Goal: Task Accomplishment & Management: Complete application form

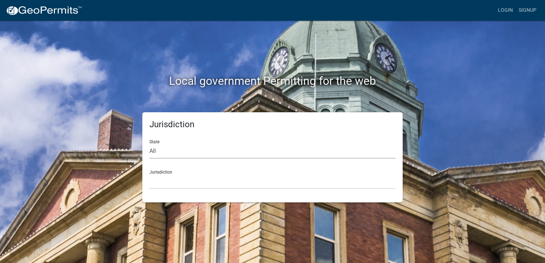
click at [183, 152] on select "All [US_STATE] [US_STATE] [US_STATE] [US_STATE] [US_STATE] [US_STATE] [US_STATE…" at bounding box center [273, 151] width 246 height 15
select select "[US_STATE]"
click at [150, 144] on select "All [US_STATE] [US_STATE] [US_STATE] [US_STATE] [US_STATE] [US_STATE] [US_STATE…" at bounding box center [273, 151] width 246 height 15
click at [188, 180] on select "[GEOGRAPHIC_DATA], [US_STATE] [GEOGRAPHIC_DATA], [US_STATE] [GEOGRAPHIC_DATA], …" at bounding box center [273, 181] width 246 height 15
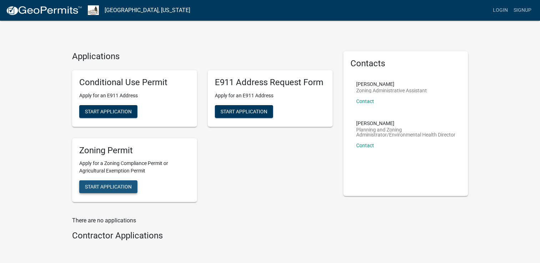
click at [115, 186] on span "Start Application" at bounding box center [108, 187] width 47 height 6
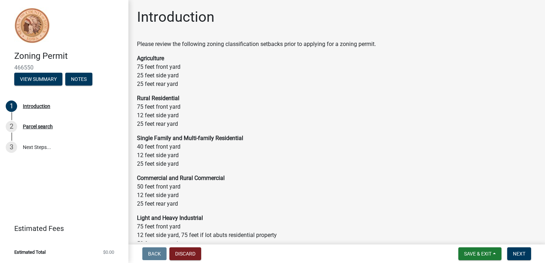
scroll to position [36, 0]
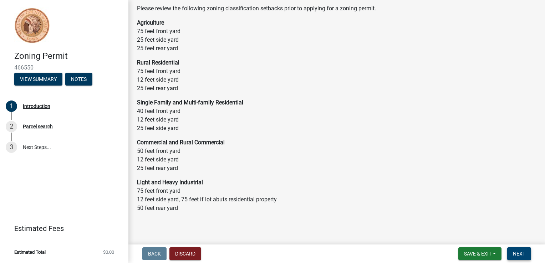
click at [523, 253] on span "Next" at bounding box center [519, 254] width 12 height 6
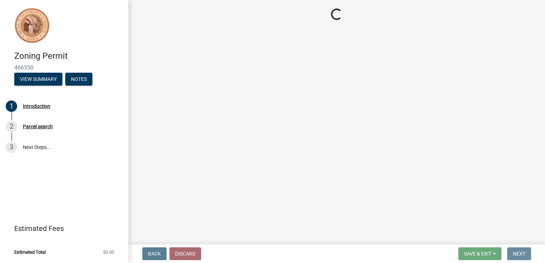
scroll to position [0, 0]
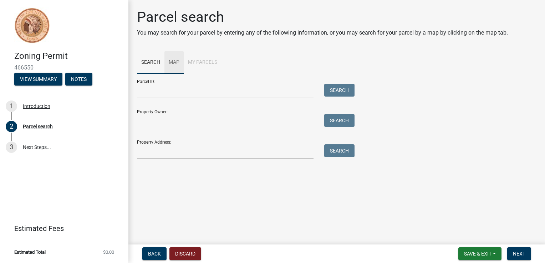
click at [171, 64] on link "Map" at bounding box center [173, 62] width 19 height 23
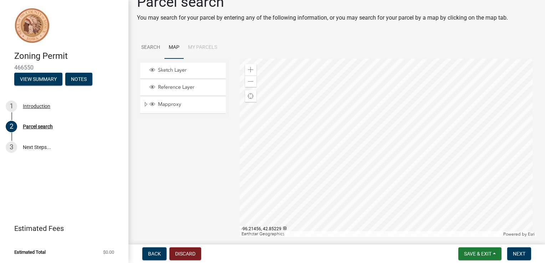
scroll to position [2, 0]
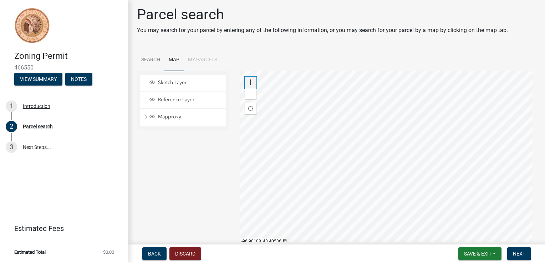
click at [250, 81] on span at bounding box center [251, 83] width 6 height 6
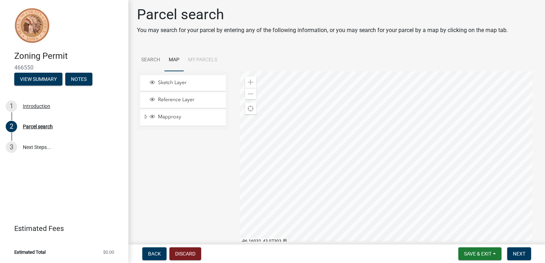
click at [333, 159] on div at bounding box center [388, 160] width 297 height 178
click at [173, 61] on link "Map" at bounding box center [173, 60] width 19 height 23
click at [248, 82] on span at bounding box center [251, 83] width 6 height 6
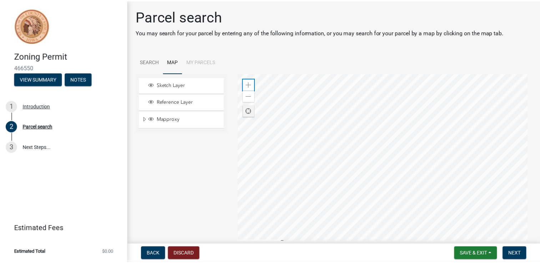
scroll to position [0, 0]
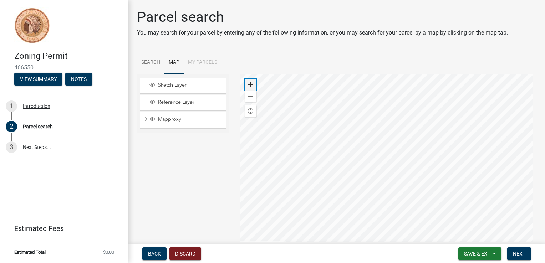
click at [250, 84] on span at bounding box center [251, 85] width 6 height 6
click at [446, 150] on div at bounding box center [388, 163] width 297 height 178
click at [438, 153] on div at bounding box center [388, 163] width 297 height 178
click at [369, 137] on div at bounding box center [388, 163] width 297 height 178
click at [368, 130] on div at bounding box center [388, 163] width 297 height 178
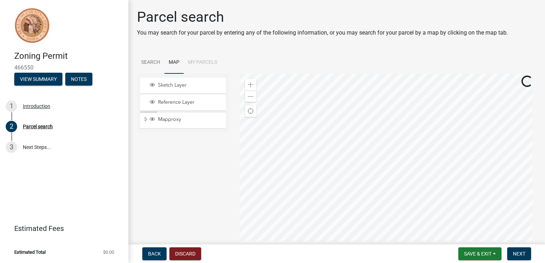
click at [290, 153] on div at bounding box center [388, 163] width 297 height 178
click at [292, 156] on div at bounding box center [388, 163] width 297 height 178
click at [303, 159] on div at bounding box center [388, 163] width 297 height 178
click at [391, 181] on div at bounding box center [388, 163] width 297 height 178
click at [148, 62] on link "Search" at bounding box center [150, 62] width 27 height 23
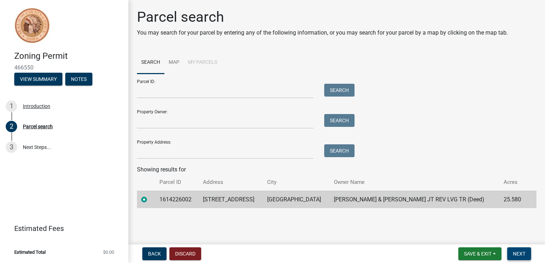
click at [521, 255] on span "Next" at bounding box center [519, 254] width 12 height 6
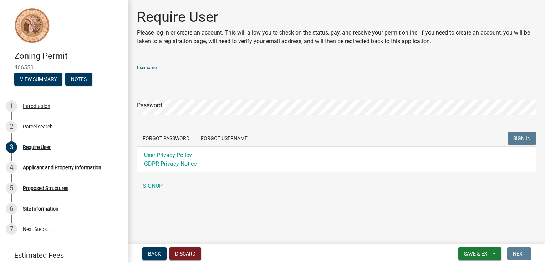
click at [218, 76] on input "Username" at bounding box center [337, 77] width 400 height 15
type input "Storm25"
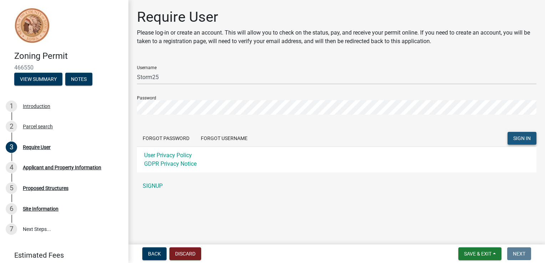
click at [525, 136] on span "SIGN IN" at bounding box center [521, 139] width 17 height 6
click at [153, 188] on link "SIGNUP" at bounding box center [337, 186] width 400 height 14
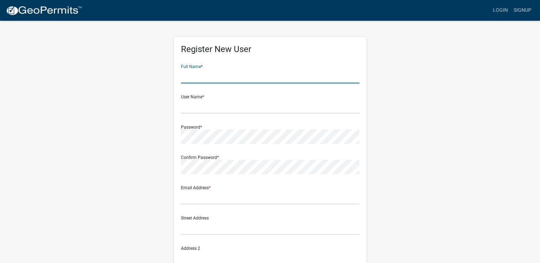
click at [237, 71] on input "text" at bounding box center [270, 76] width 178 height 15
type input "Marvin Schelling"
type input "[EMAIL_ADDRESS][DOMAIN_NAME]"
type input "51041"
type input "7125407730"
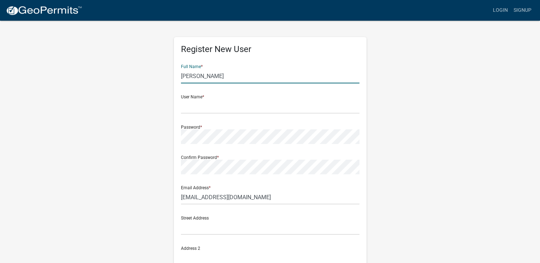
type input "Schelling"
type input "4107 Ibex Avenue"
type input "Orange City"
click at [227, 78] on input "Schelling" at bounding box center [270, 76] width 178 height 15
drag, startPoint x: 222, startPoint y: 78, endPoint x: 143, endPoint y: 70, distance: 79.2
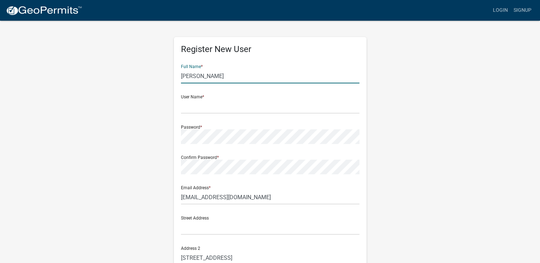
click at [143, 70] on div "Register New User Full Name * Schelling User Name * Password * Confirm Password…" at bounding box center [270, 211] width 407 height 382
click at [430, 91] on div "Register New User Full Name * Schelling User Name * Password * Confirm Password…" at bounding box center [270, 211] width 407 height 382
click at [218, 78] on input "Schelling" at bounding box center [270, 76] width 178 height 15
type input "S"
click at [310, 69] on input "text" at bounding box center [270, 76] width 178 height 15
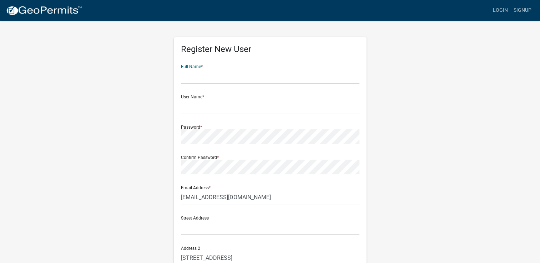
type input "Marvin Schelling"
type input "4145 Ibex Avenue"
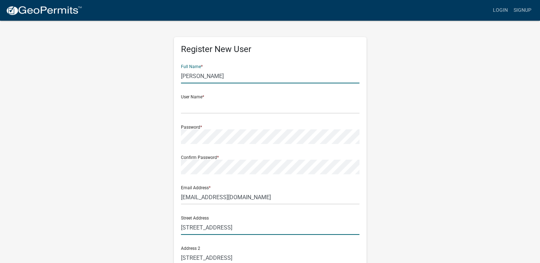
type input "Iowa"
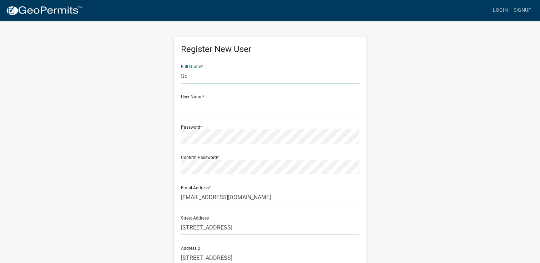
type input "S"
type input "Marvin Sch"
click at [221, 75] on input "Marvin Sch" at bounding box center [270, 76] width 178 height 15
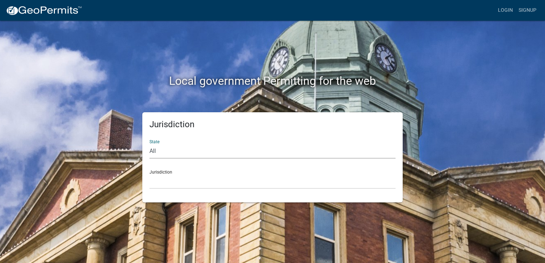
click at [162, 152] on select "All Colorado Georgia Indiana Iowa Kansas Minnesota Ohio South Carolina Wisconsin" at bounding box center [273, 151] width 246 height 15
select select "Iowa"
click at [150, 144] on select "All Colorado Georgia Indiana Iowa Kansas Minnesota Ohio South Carolina Wisconsin" at bounding box center [273, 151] width 246 height 15
click at [169, 172] on div "Jurisdiction Boone County, Iowa Butler County, Iowa Cerro Gordo County, Iowa Ci…" at bounding box center [273, 176] width 246 height 25
click at [173, 181] on select "Boone County, Iowa Butler County, Iowa Cerro Gordo County, Iowa City of Harlan,…" at bounding box center [273, 181] width 246 height 15
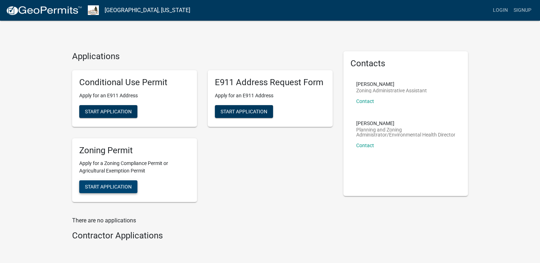
click at [118, 186] on span "Start Application" at bounding box center [108, 187] width 47 height 6
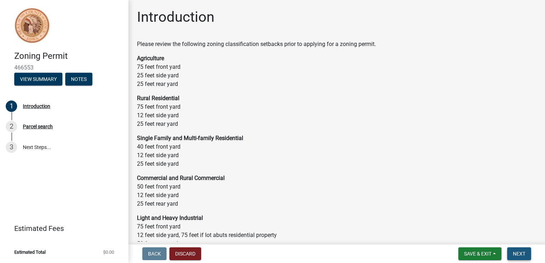
click at [517, 251] on span "Next" at bounding box center [519, 254] width 12 height 6
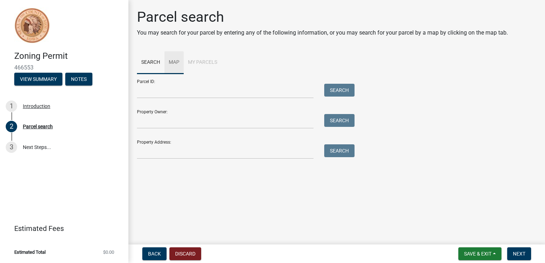
click at [176, 62] on link "Map" at bounding box center [173, 62] width 19 height 23
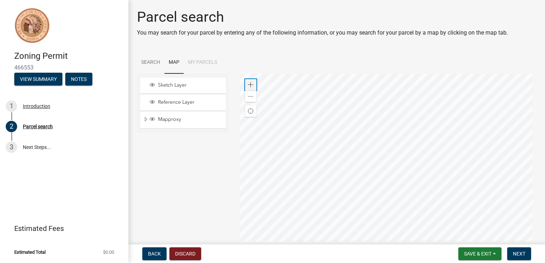
click at [250, 82] on span at bounding box center [251, 85] width 6 height 6
click at [319, 105] on div at bounding box center [388, 163] width 297 height 178
click at [248, 83] on span at bounding box center [251, 85] width 6 height 6
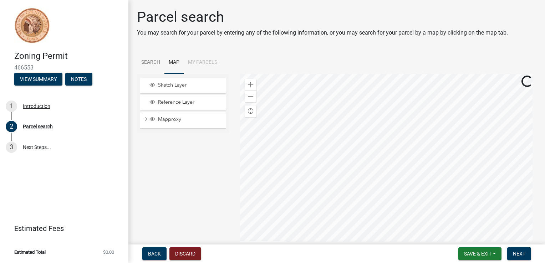
click at [333, 190] on div at bounding box center [388, 163] width 297 height 178
click at [248, 85] on span at bounding box center [251, 85] width 6 height 6
click at [337, 212] on div at bounding box center [388, 163] width 297 height 178
click at [512, 159] on div at bounding box center [388, 163] width 297 height 178
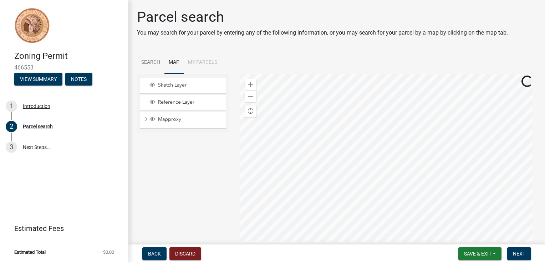
click at [505, 160] on div at bounding box center [388, 163] width 297 height 178
click at [353, 116] on div at bounding box center [388, 163] width 297 height 178
click at [373, 241] on div at bounding box center [388, 163] width 297 height 178
click at [263, 125] on div at bounding box center [388, 163] width 297 height 178
click at [254, 140] on div at bounding box center [388, 163] width 297 height 178
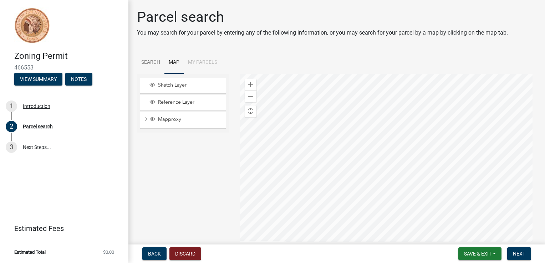
click at [331, 150] on div at bounding box center [388, 163] width 297 height 178
click at [357, 159] on div at bounding box center [388, 163] width 297 height 178
click at [148, 61] on link "Search" at bounding box center [150, 62] width 27 height 23
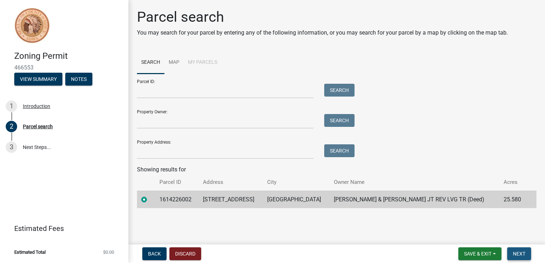
click at [518, 255] on span "Next" at bounding box center [519, 254] width 12 height 6
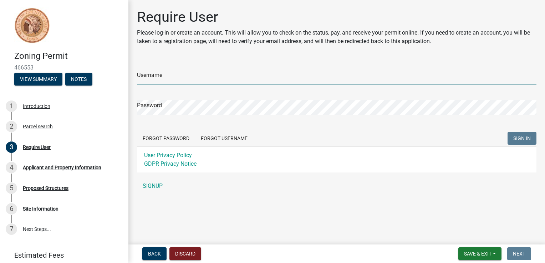
click at [193, 81] on input "Username" at bounding box center [337, 77] width 400 height 15
type input "Storm25"
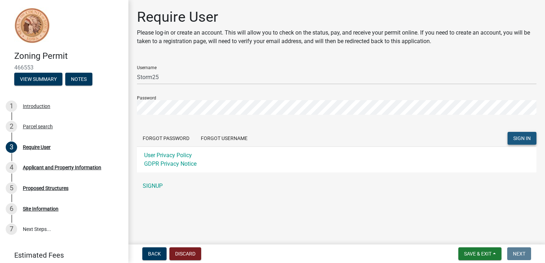
click at [520, 136] on span "SIGN IN" at bounding box center [521, 139] width 17 height 6
click at [153, 187] on link "SIGNUP" at bounding box center [337, 186] width 400 height 14
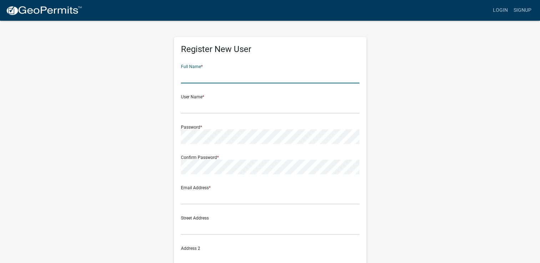
click at [221, 76] on input "text" at bounding box center [270, 76] width 178 height 15
type input "Marvin Schelling"
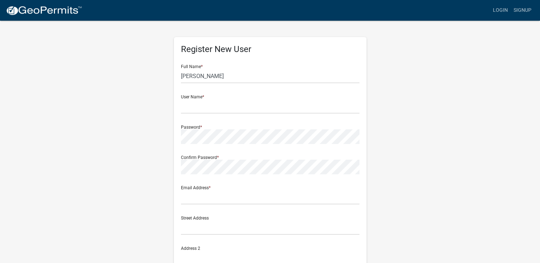
click at [500, 145] on wm-register-view "more_horiz Login Signup Register New User Full Name * Marvin Schelling User Nam…" at bounding box center [270, 201] width 540 height 402
click at [238, 111] on input "text" at bounding box center [270, 106] width 178 height 15
type input "Storm25"
click at [246, 198] on input "text" at bounding box center [270, 197] width 178 height 15
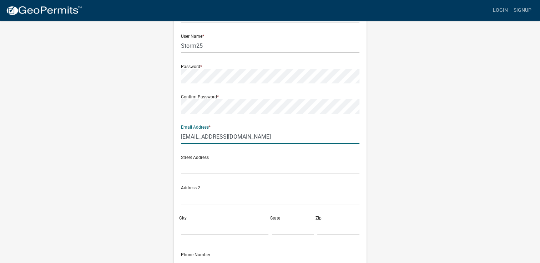
scroll to position [71, 0]
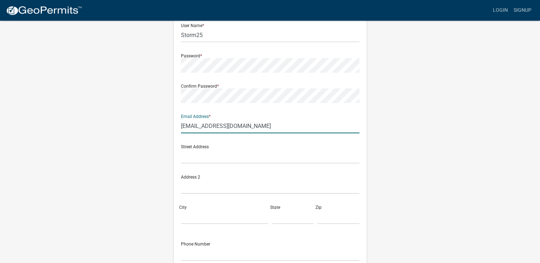
type input "[EMAIL_ADDRESS][DOMAIN_NAME]"
click at [250, 158] on input "text" at bounding box center [270, 156] width 178 height 15
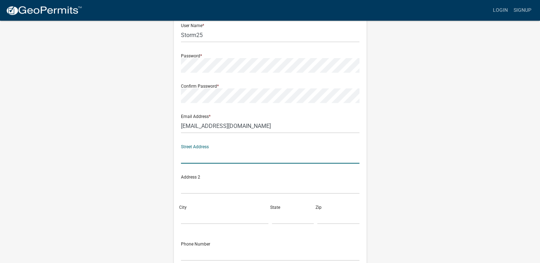
type input "4145 Ibex Avenue"
type input "4107 Ibex Avenue"
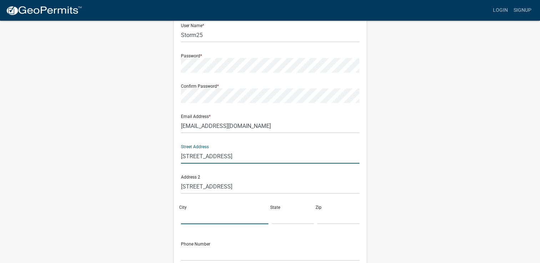
type input "Orange City"
type input "Iowa"
type input "51041"
type input "7125407730"
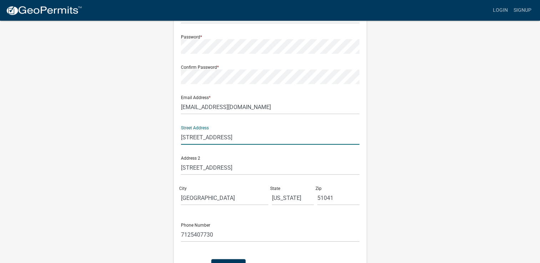
scroll to position [107, 0]
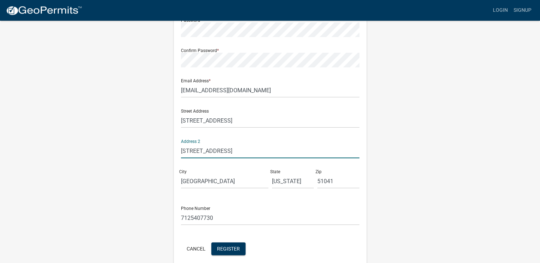
drag, startPoint x: 234, startPoint y: 151, endPoint x: 155, endPoint y: 141, distance: 80.2
click at [155, 141] on div "Register New User Full Name * Marvin Schelling User Name * Storm25 Password * C…" at bounding box center [270, 104] width 407 height 382
click at [445, 201] on div "Register New User Full Name * Marvin Schelling User Name * Storm25 Password * C…" at bounding box center [270, 104] width 407 height 382
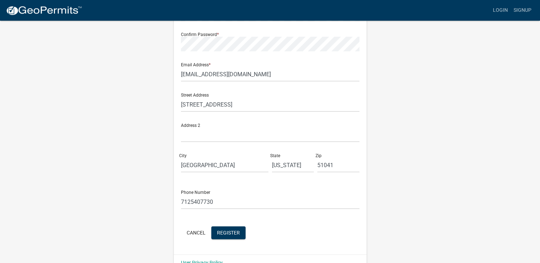
scroll to position [138, 0]
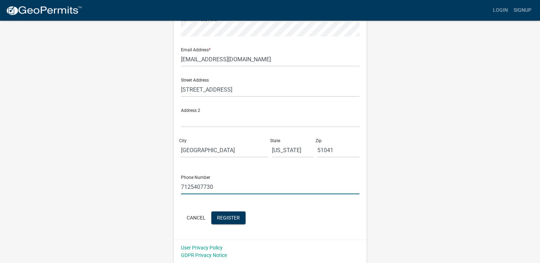
click at [223, 191] on input "7125407730" at bounding box center [270, 187] width 178 height 15
type input "7125407731"
click at [401, 203] on div "Register New User Full Name * Marvin Schelling User Name * Storm25 Password * C…" at bounding box center [270, 73] width 407 height 382
click at [236, 220] on span "Register" at bounding box center [228, 218] width 23 height 6
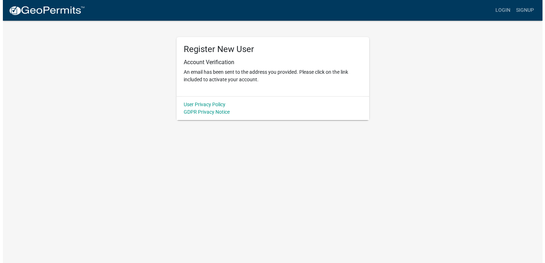
scroll to position [0, 0]
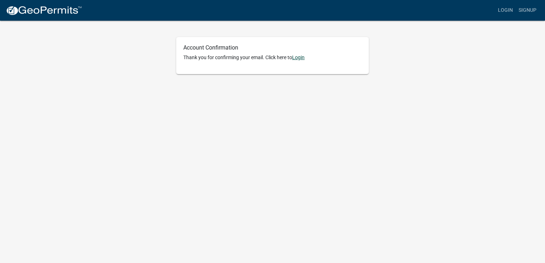
click at [299, 57] on link "Login" at bounding box center [298, 58] width 12 height 6
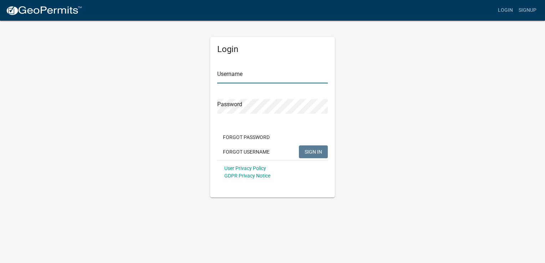
type input "Storm25"
click at [310, 152] on span "SIGN IN" at bounding box center [313, 152] width 17 height 6
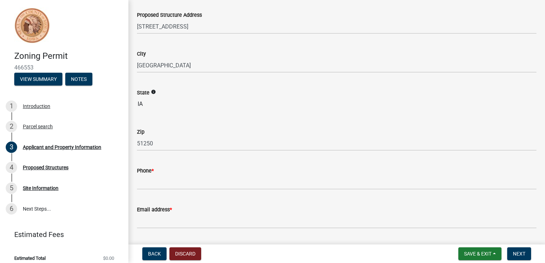
scroll to position [107, 0]
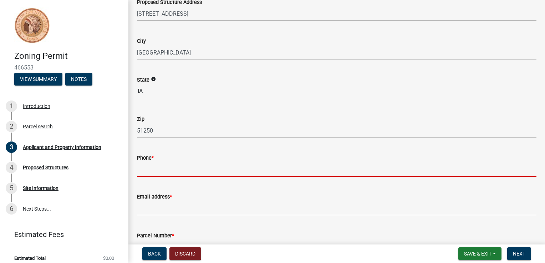
click at [234, 167] on input "Phone *" at bounding box center [337, 169] width 400 height 15
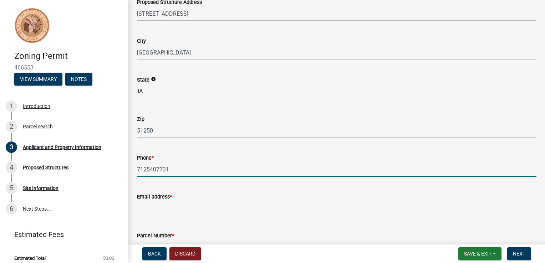
type input "7125407731"
click at [280, 157] on div "Phone *" at bounding box center [337, 158] width 400 height 9
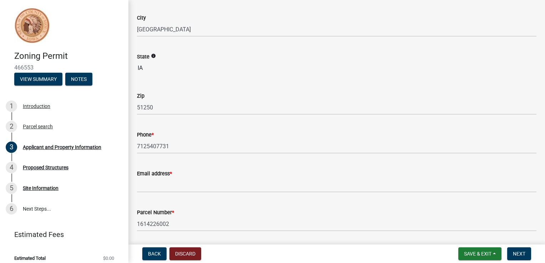
scroll to position [143, 0]
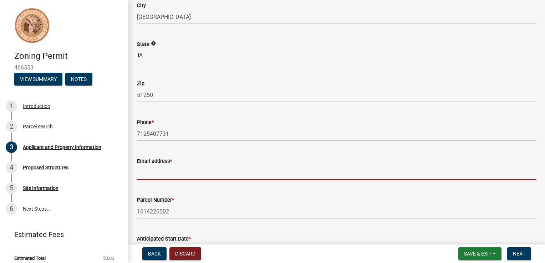
click at [184, 175] on input "Email address *" at bounding box center [337, 173] width 400 height 15
type input "[EMAIL_ADDRESS][DOMAIN_NAME]"
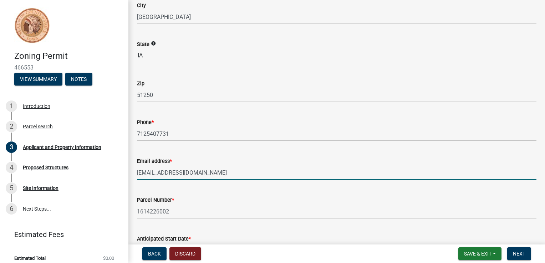
select select "8"
select select "2025"
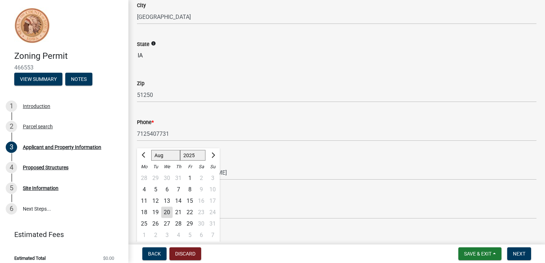
click at [258, 151] on div "Email address * [EMAIL_ADDRESS][DOMAIN_NAME]" at bounding box center [337, 163] width 400 height 33
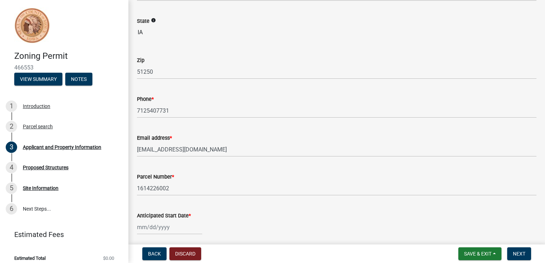
scroll to position [214, 0]
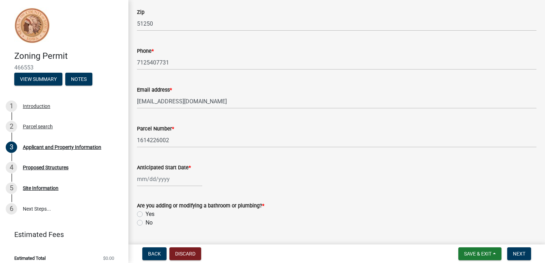
click at [186, 177] on div at bounding box center [169, 179] width 65 height 15
select select "8"
select select "2025"
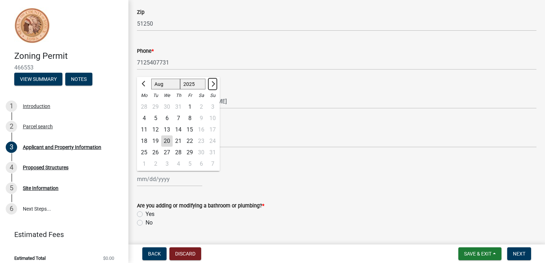
click at [214, 85] on button "Next month" at bounding box center [212, 83] width 9 height 11
click at [214, 86] on button "Next month" at bounding box center [212, 83] width 9 height 11
click at [212, 82] on span "Next month" at bounding box center [212, 83] width 5 height 5
click at [143, 82] on span "Previous month" at bounding box center [144, 83] width 5 height 5
select select "10"
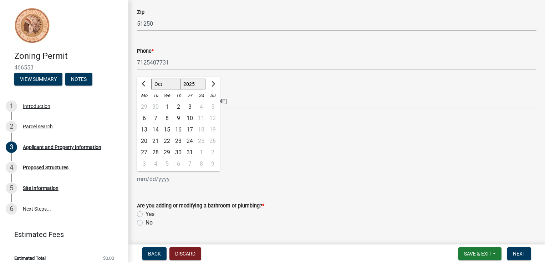
click at [144, 142] on div "20" at bounding box center [143, 141] width 11 height 11
type input "[DATE]"
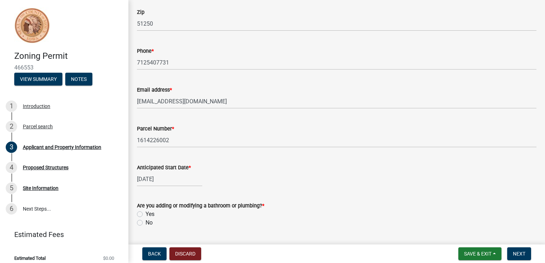
click at [146, 222] on label "No" at bounding box center [149, 223] width 7 height 9
click at [146, 222] on input "No" at bounding box center [148, 221] width 5 height 5
radio input "true"
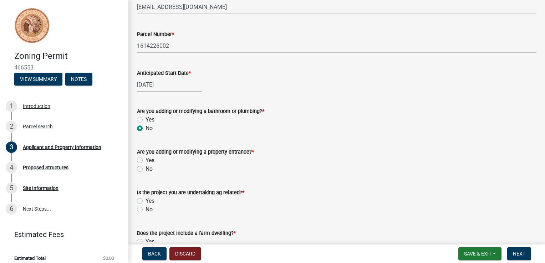
scroll to position [321, 0]
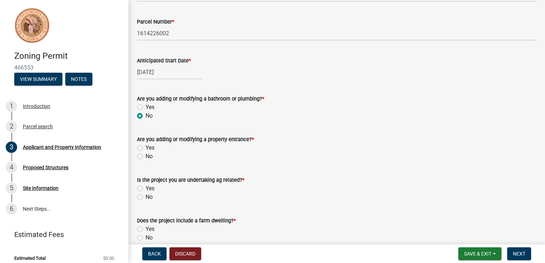
drag, startPoint x: 140, startPoint y: 156, endPoint x: 142, endPoint y: 159, distance: 3.9
click at [146, 156] on label "No" at bounding box center [149, 156] width 7 height 9
click at [146, 156] on input "No" at bounding box center [148, 154] width 5 height 5
radio input "true"
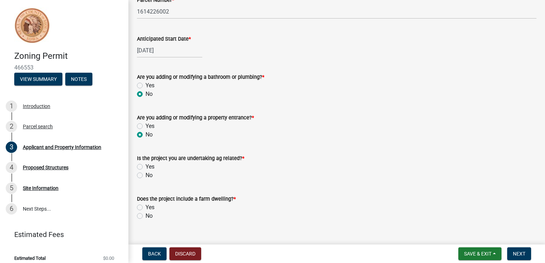
scroll to position [355, 0]
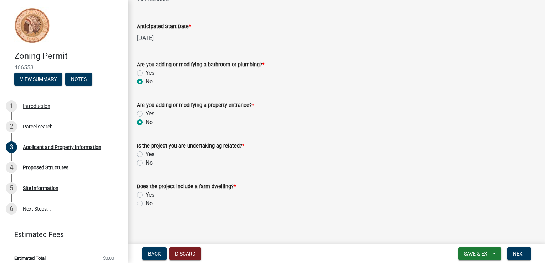
click at [146, 155] on label "Yes" at bounding box center [150, 154] width 9 height 9
click at [146, 155] on input "Yes" at bounding box center [148, 152] width 5 height 5
radio input "true"
click at [146, 203] on label "No" at bounding box center [149, 203] width 7 height 9
click at [146, 203] on input "No" at bounding box center [148, 201] width 5 height 5
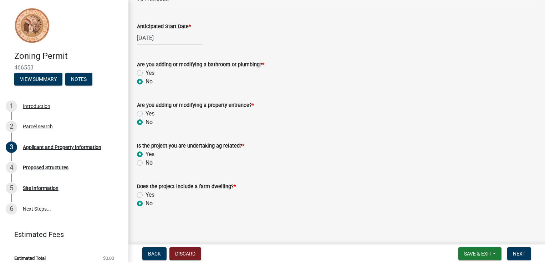
radio input "true"
drag, startPoint x: 518, startPoint y: 255, endPoint x: 509, endPoint y: 256, distance: 8.6
click at [518, 255] on span "Next" at bounding box center [519, 254] width 12 height 6
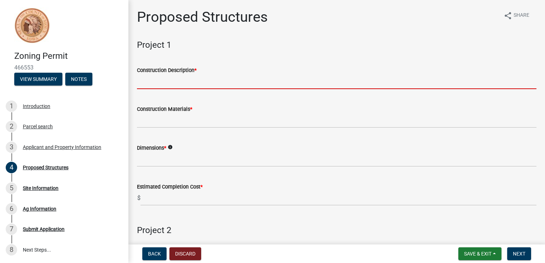
click at [225, 81] on input "Construction Description *" at bounding box center [337, 82] width 400 height 15
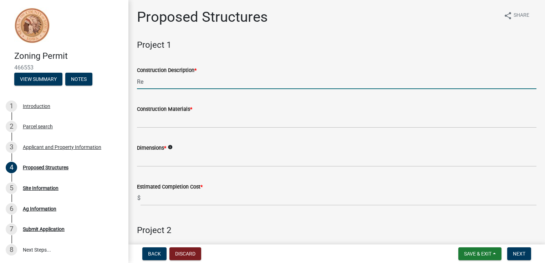
type input "R"
type input "Making a bale shed bigger after it was destroyed by wind."
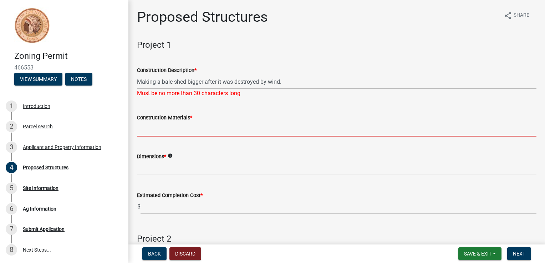
click at [207, 120] on form "Construction Materials *" at bounding box center [337, 124] width 400 height 23
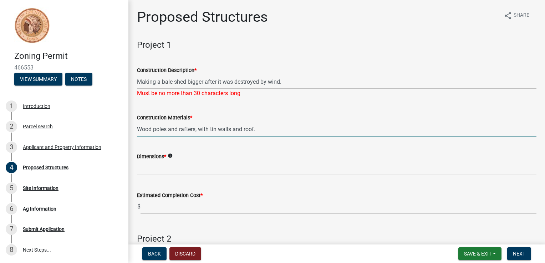
type input "Wood poles and rafters, with tin walls and roof."
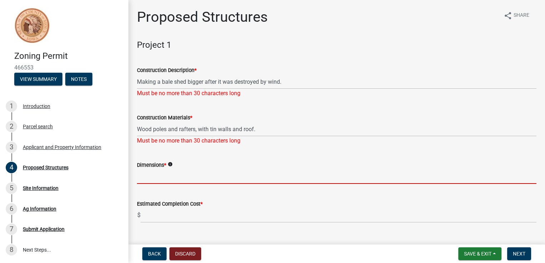
click at [204, 164] on form "Dimensions * info" at bounding box center [337, 172] width 400 height 23
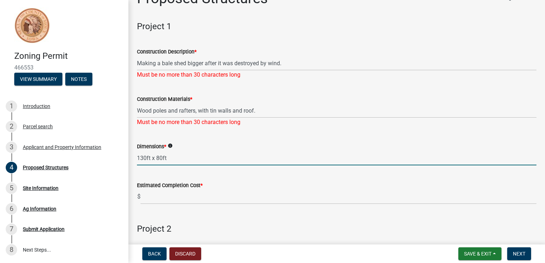
scroll to position [36, 0]
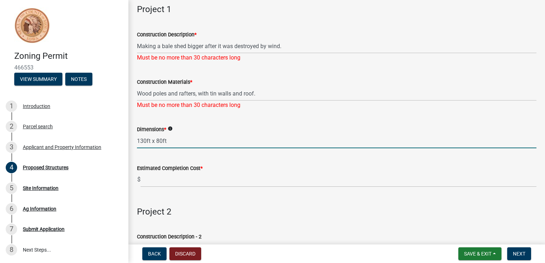
type input "130ft x 80ft"
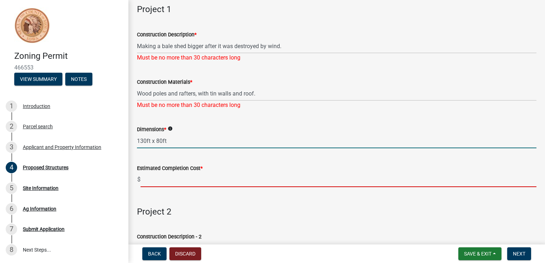
click at [186, 182] on input "text" at bounding box center [339, 180] width 396 height 15
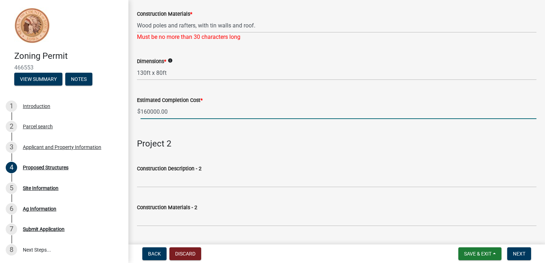
scroll to position [107, 0]
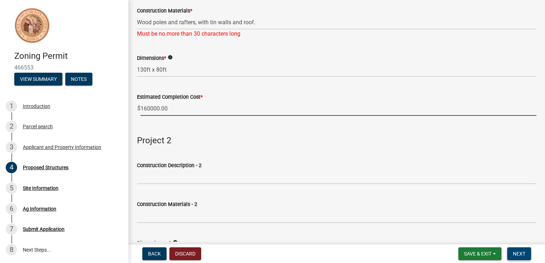
type input "160000"
click at [517, 253] on span "Next" at bounding box center [519, 254] width 12 height 6
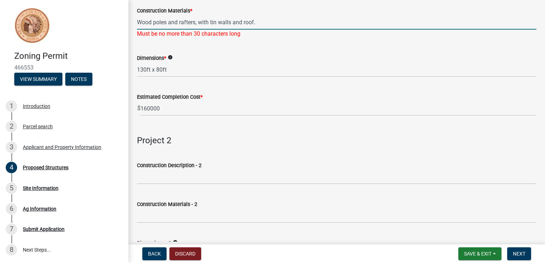
click at [261, 22] on input "Wood poles and rafters, with tin walls and roof." at bounding box center [337, 22] width 400 height 15
type input "Wood poles and rafters, tin shell"
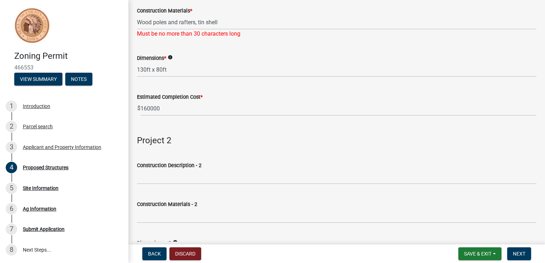
click at [257, 57] on div "Dimensions * info" at bounding box center [337, 58] width 400 height 9
click at [521, 252] on span "Next" at bounding box center [519, 254] width 12 height 6
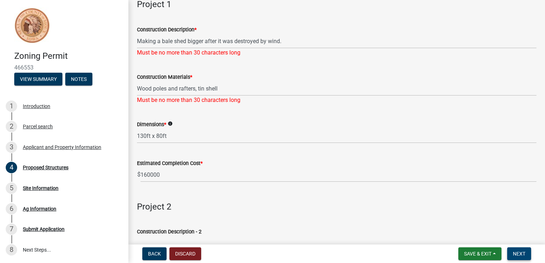
scroll to position [26, 0]
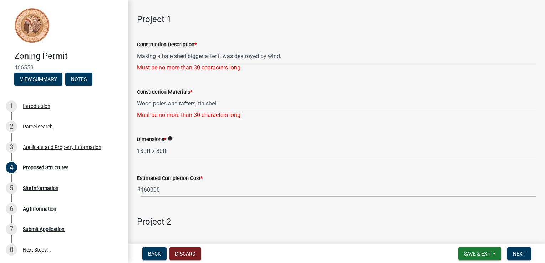
click at [170, 139] on icon "info" at bounding box center [170, 138] width 5 height 5
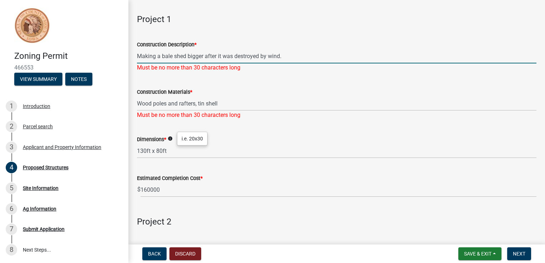
click at [290, 56] on input "Making a bale shed bigger after it was destroyed by wind." at bounding box center [337, 56] width 400 height 15
type input "Making a bale shed bigger"
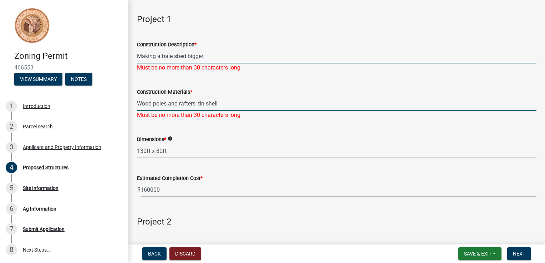
click at [325, 100] on input "Wood poles and rafters, tin shell" at bounding box center [337, 103] width 400 height 15
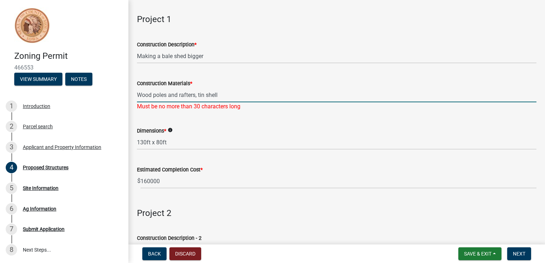
click at [178, 95] on input "Wood poles and rafters, tin shell" at bounding box center [337, 95] width 400 height 15
click at [232, 91] on input "Wood poles, rafters, tin shell" at bounding box center [337, 95] width 400 height 15
type input "Wood poles, rafters, tin shell"
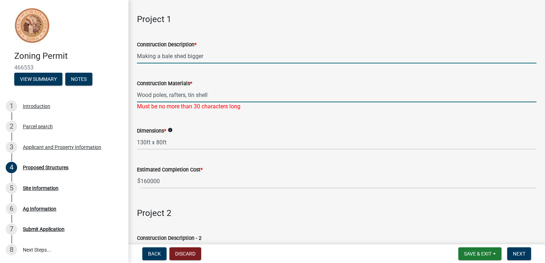
click at [253, 51] on input "Making a bale shed bigger" at bounding box center [337, 56] width 400 height 15
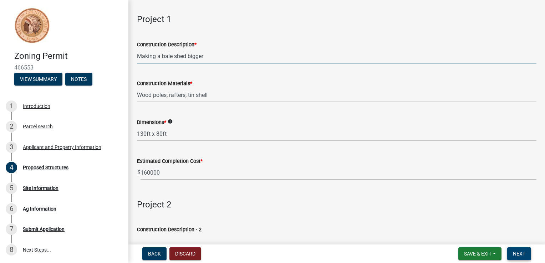
click at [521, 256] on span "Next" at bounding box center [519, 254] width 12 height 6
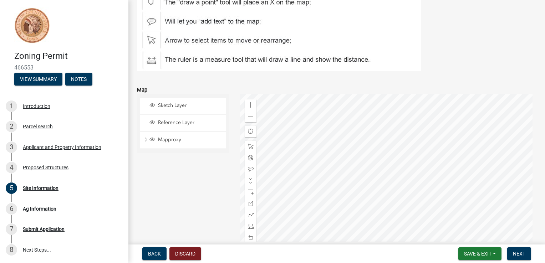
scroll to position [71, 0]
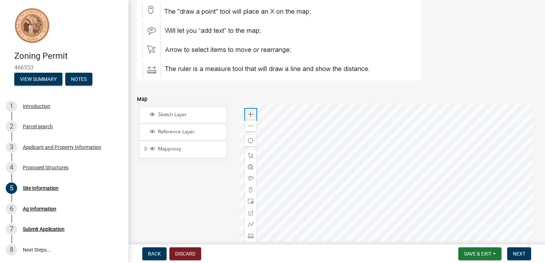
click at [248, 112] on span at bounding box center [251, 115] width 6 height 6
click at [442, 263] on div at bounding box center [388, 192] width 297 height 178
click at [441, 103] on div at bounding box center [388, 192] width 297 height 178
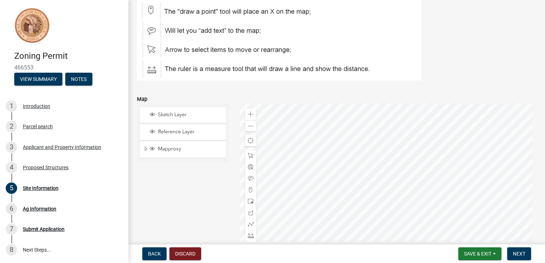
click at [452, 118] on div at bounding box center [388, 192] width 297 height 178
click at [248, 235] on span at bounding box center [251, 236] width 6 height 6
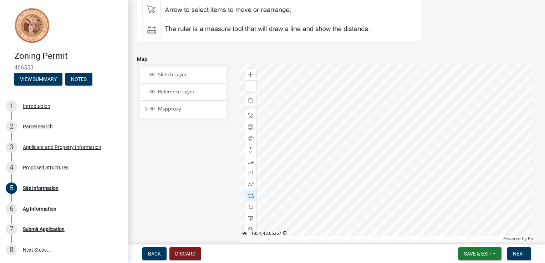
click at [410, 94] on div at bounding box center [388, 153] width 297 height 178
click at [249, 195] on span at bounding box center [251, 196] width 6 height 6
click at [249, 193] on span at bounding box center [251, 196] width 6 height 6
click at [366, 95] on div at bounding box center [388, 153] width 297 height 178
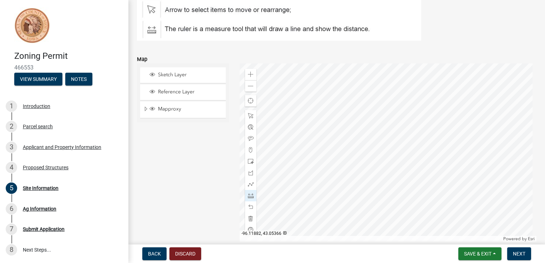
click at [370, 97] on div at bounding box center [388, 153] width 297 height 178
click at [413, 96] on div at bounding box center [388, 153] width 297 height 178
drag, startPoint x: 247, startPoint y: 195, endPoint x: 369, endPoint y: 97, distance: 156.3
click at [369, 97] on div at bounding box center [388, 153] width 297 height 178
click at [414, 168] on div at bounding box center [388, 153] width 297 height 178
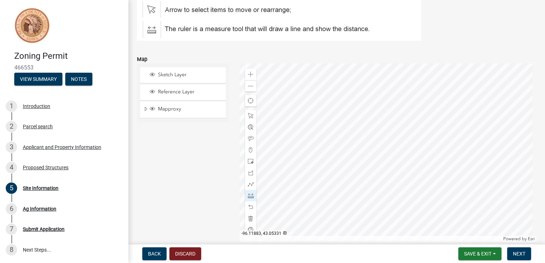
click at [369, 169] on div at bounding box center [388, 153] width 297 height 178
click at [369, 97] on div at bounding box center [388, 153] width 297 height 178
click at [518, 255] on span "Next" at bounding box center [519, 254] width 12 height 6
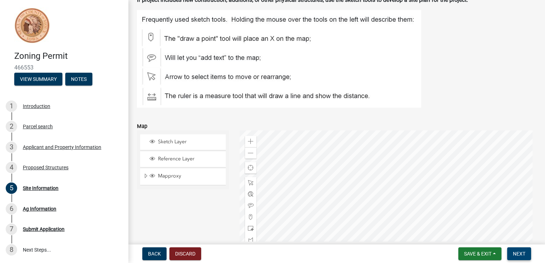
scroll to position [40, 0]
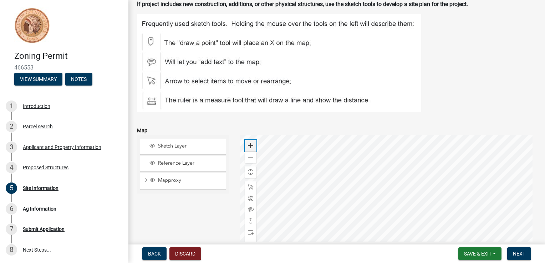
click at [248, 145] on span at bounding box center [251, 146] width 6 height 6
click at [251, 158] on span at bounding box center [251, 158] width 6 height 6
click at [250, 187] on span at bounding box center [251, 187] width 6 height 6
drag, startPoint x: 195, startPoint y: 198, endPoint x: 211, endPoint y: 148, distance: 51.9
click at [211, 148] on div "Sketch Layer Reference Layer Mapproxy Section Corners Roads Cadastral Lines [GE…" at bounding box center [183, 224] width 103 height 178
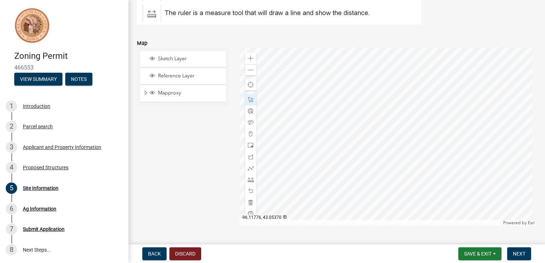
scroll to position [134, 0]
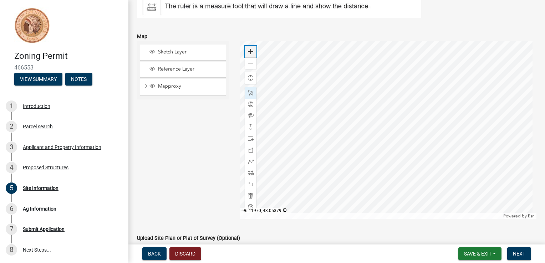
click at [251, 48] on div "Zoom in" at bounding box center [250, 51] width 11 height 11
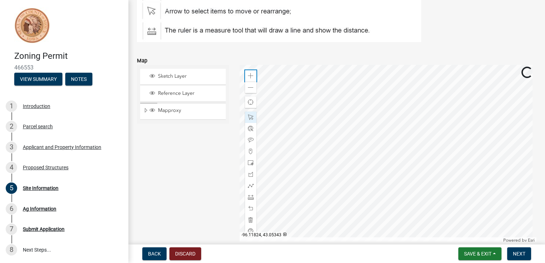
scroll to position [111, 0]
click at [251, 86] on span at bounding box center [251, 87] width 6 height 6
click at [249, 185] on span at bounding box center [251, 185] width 6 height 6
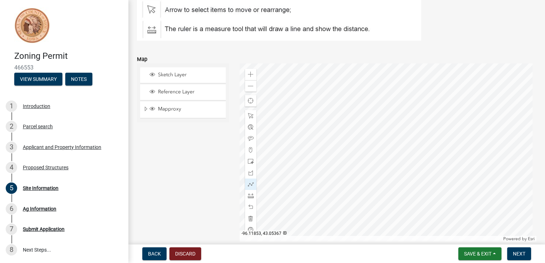
click at [415, 95] on div at bounding box center [388, 153] width 297 height 178
click at [248, 196] on span at bounding box center [251, 196] width 6 height 6
click at [416, 96] on div at bounding box center [388, 153] width 297 height 178
click at [417, 167] on div at bounding box center [388, 153] width 297 height 178
click at [373, 168] on div at bounding box center [388, 153] width 297 height 178
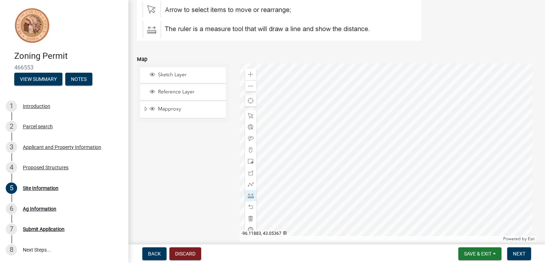
click at [373, 96] on div at bounding box center [388, 153] width 297 height 178
click at [417, 97] on div at bounding box center [388, 153] width 297 height 178
click at [251, 198] on span at bounding box center [251, 196] width 6 height 6
click at [174, 92] on span "Reference Layer" at bounding box center [189, 92] width 67 height 6
click at [177, 76] on span "Sketch Layer" at bounding box center [189, 75] width 67 height 6
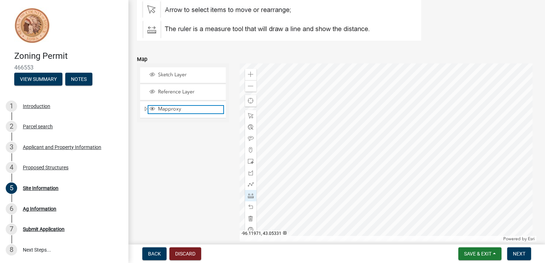
click at [170, 108] on span "Mapproxy" at bounding box center [189, 109] width 67 height 6
click at [176, 91] on span "Reference Layer" at bounding box center [189, 92] width 67 height 6
click at [172, 74] on span "Sketch Layer" at bounding box center [189, 75] width 67 height 6
click at [151, 75] on span "Layer List" at bounding box center [153, 75] width 6 height 6
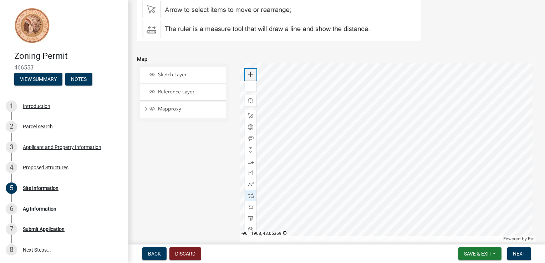
click at [248, 75] on span at bounding box center [251, 75] width 6 height 6
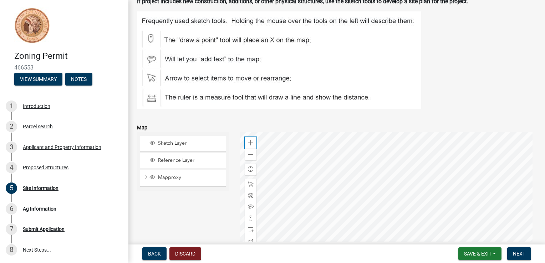
scroll to position [40, 0]
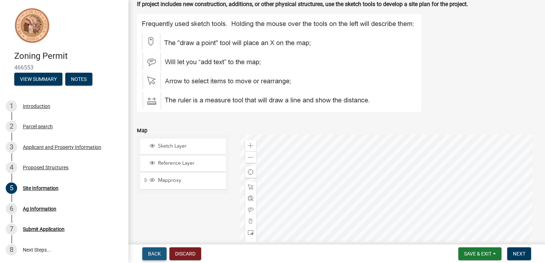
click at [156, 251] on span "Back" at bounding box center [154, 254] width 13 height 6
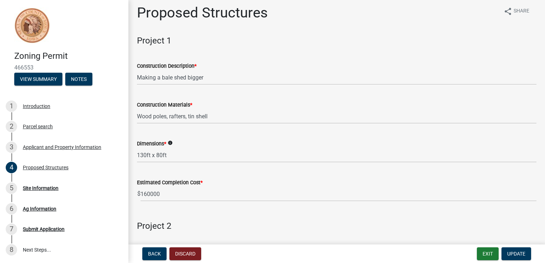
scroll to position [0, 0]
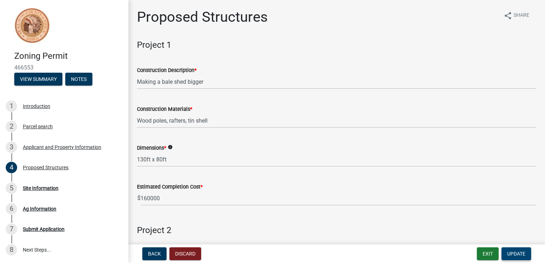
click at [513, 255] on span "Update" at bounding box center [516, 254] width 18 height 6
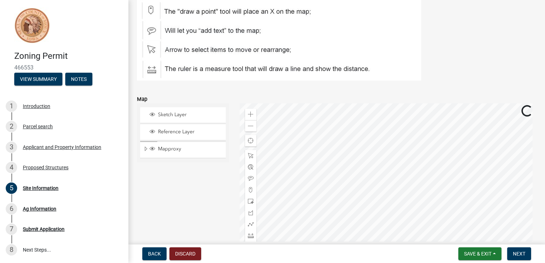
scroll to position [107, 0]
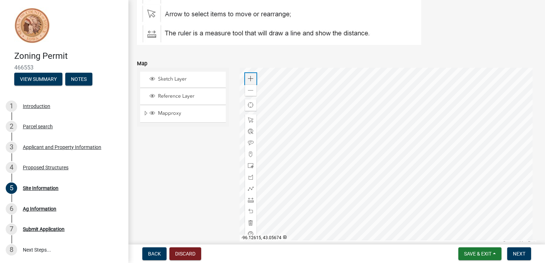
click at [248, 78] on span at bounding box center [251, 79] width 6 height 6
click at [348, 109] on div at bounding box center [388, 157] width 297 height 178
click at [250, 76] on span at bounding box center [251, 79] width 6 height 6
click at [329, 164] on div at bounding box center [388, 157] width 297 height 178
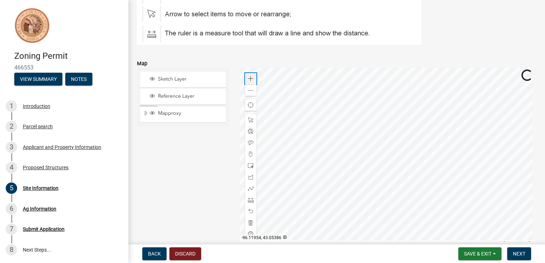
click at [248, 82] on div "Zoom in" at bounding box center [250, 78] width 11 height 11
click at [325, 128] on div at bounding box center [388, 157] width 297 height 178
click at [251, 167] on span at bounding box center [251, 166] width 6 height 6
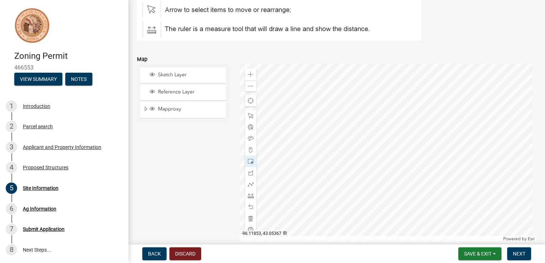
click at [405, 78] on div at bounding box center [388, 153] width 297 height 178
click at [249, 162] on span at bounding box center [251, 162] width 6 height 6
click at [250, 196] on span at bounding box center [251, 196] width 6 height 6
click at [249, 83] on span at bounding box center [251, 86] width 6 height 6
click at [248, 75] on span at bounding box center [251, 75] width 6 height 6
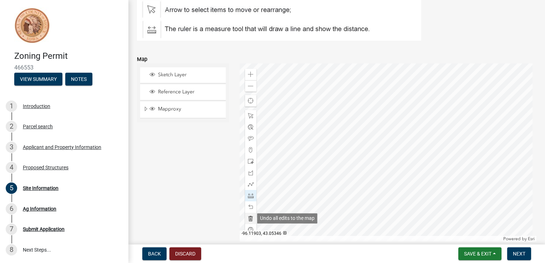
click at [249, 219] on span at bounding box center [251, 219] width 6 height 6
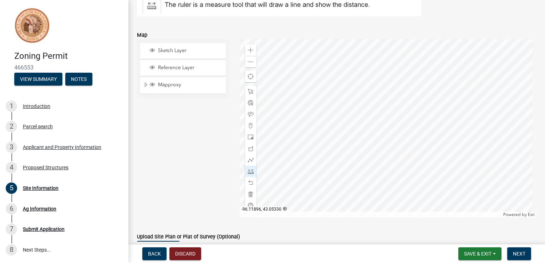
scroll to position [147, 0]
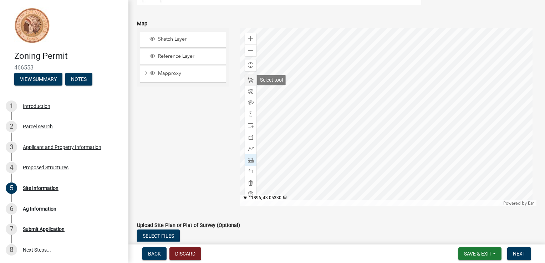
click at [248, 78] on span at bounding box center [251, 80] width 6 height 6
click at [250, 161] on span at bounding box center [251, 160] width 6 height 6
click at [406, 44] on div at bounding box center [388, 117] width 297 height 178
click at [317, 46] on div at bounding box center [388, 117] width 297 height 178
click at [318, 190] on div at bounding box center [388, 117] width 297 height 178
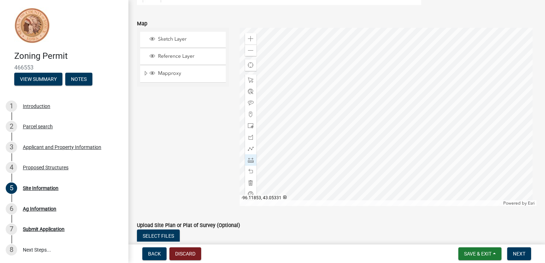
click at [407, 190] on div at bounding box center [388, 117] width 297 height 178
click at [409, 191] on div at bounding box center [388, 117] width 297 height 178
click at [408, 191] on div at bounding box center [388, 117] width 297 height 178
click at [407, 190] on div at bounding box center [388, 117] width 297 height 178
click at [407, 46] on div at bounding box center [388, 117] width 297 height 178
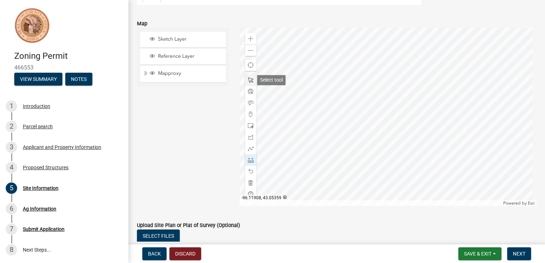
click at [248, 82] on span at bounding box center [251, 80] width 6 height 6
click at [249, 159] on span at bounding box center [251, 160] width 6 height 6
click at [406, 44] on div at bounding box center [388, 117] width 297 height 178
click at [318, 45] on div at bounding box center [388, 117] width 297 height 178
click at [315, 189] on div at bounding box center [388, 117] width 297 height 178
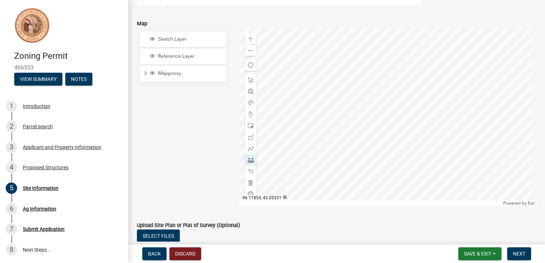
click at [405, 191] on div at bounding box center [388, 117] width 297 height 178
click at [405, 44] on div at bounding box center [388, 117] width 297 height 178
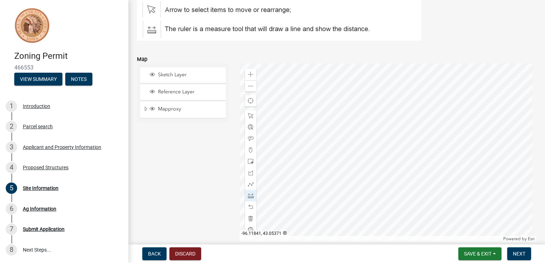
click at [179, 254] on button "Discard" at bounding box center [185, 254] width 32 height 13
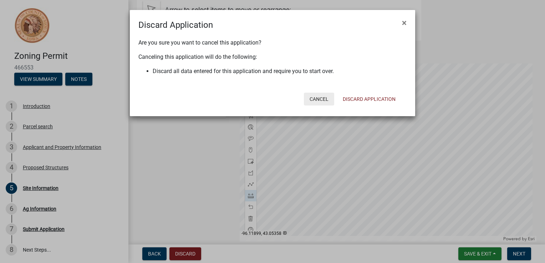
click at [313, 97] on button "Cancel" at bounding box center [319, 99] width 30 height 13
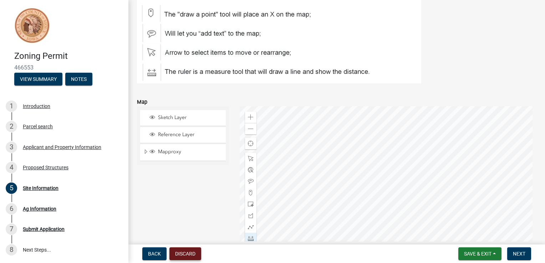
scroll to position [71, 0]
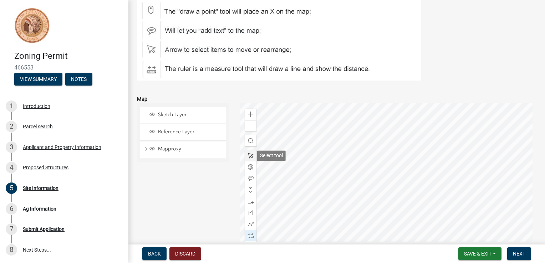
click at [250, 157] on span at bounding box center [251, 156] width 6 height 6
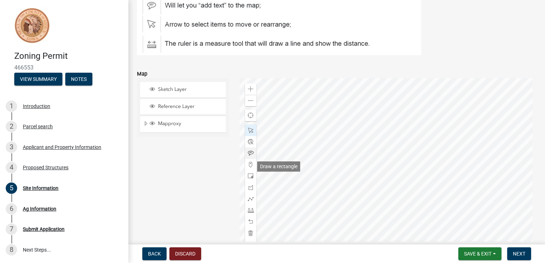
scroll to position [107, 0]
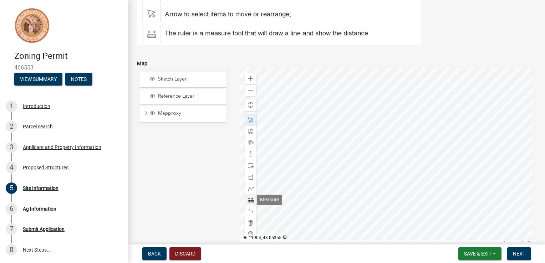
click at [251, 201] on span at bounding box center [251, 200] width 6 height 6
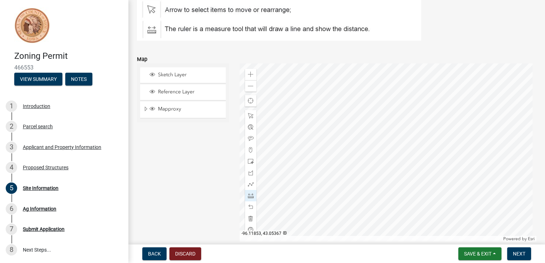
click at [406, 80] on div at bounding box center [388, 153] width 297 height 178
click at [317, 80] on div at bounding box center [388, 153] width 297 height 178
click at [250, 161] on span at bounding box center [251, 162] width 6 height 6
click at [407, 80] on div at bounding box center [388, 153] width 297 height 178
click at [407, 224] on div at bounding box center [388, 153] width 297 height 178
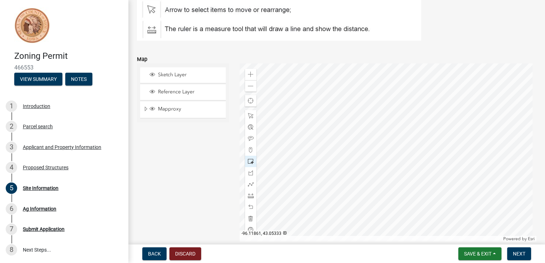
scroll to position [183, 0]
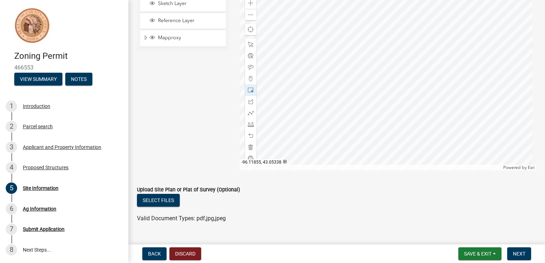
click at [399, 127] on div at bounding box center [388, 81] width 297 height 178
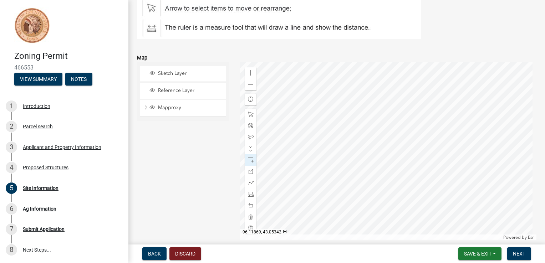
scroll to position [111, 0]
click at [206, 158] on div "Sketch Layer Reference Layer Mapproxy Section Corners Roads Cadastral Lines [GE…" at bounding box center [183, 153] width 103 height 178
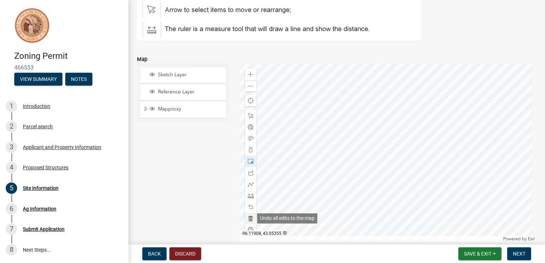
click at [250, 218] on span at bounding box center [251, 219] width 6 height 6
click at [251, 100] on span "Find my location" at bounding box center [251, 101] width 6 height 6
click at [251, 197] on span at bounding box center [251, 196] width 6 height 6
click at [407, 80] on div at bounding box center [388, 153] width 297 height 178
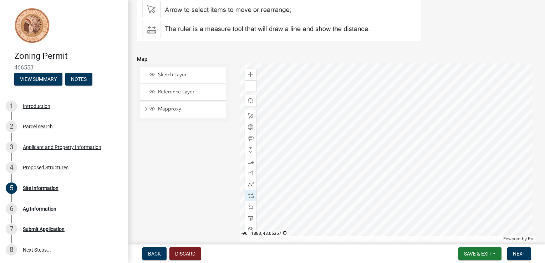
click at [319, 82] on div at bounding box center [388, 153] width 297 height 178
click at [248, 161] on span at bounding box center [251, 162] width 6 height 6
click at [408, 223] on div at bounding box center [388, 153] width 297 height 178
click at [515, 253] on span "Next" at bounding box center [519, 254] width 12 height 6
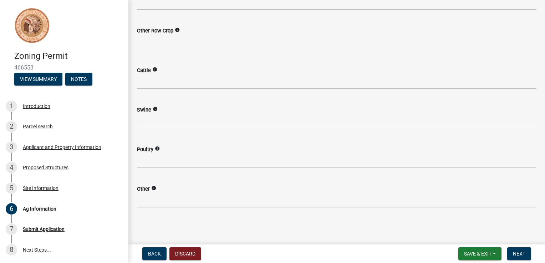
scroll to position [0, 0]
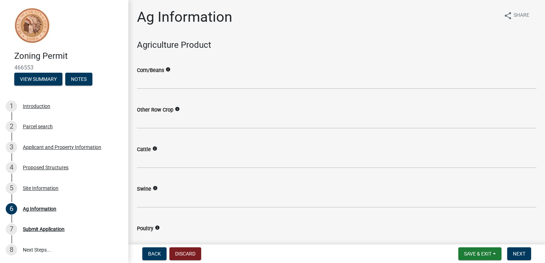
click at [168, 71] on icon "info" at bounding box center [168, 69] width 5 height 5
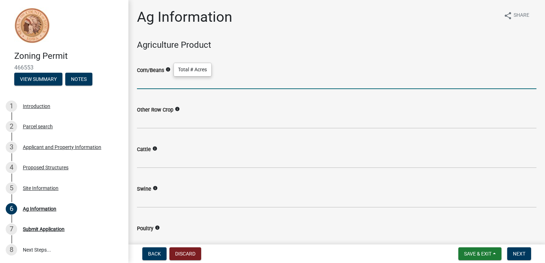
click at [183, 84] on input "text" at bounding box center [337, 82] width 400 height 15
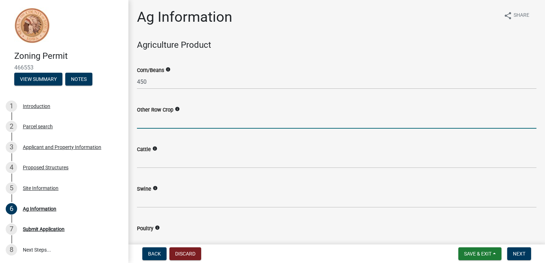
click at [214, 117] on input "text" at bounding box center [337, 121] width 400 height 15
click at [177, 110] on icon "info" at bounding box center [177, 109] width 5 height 5
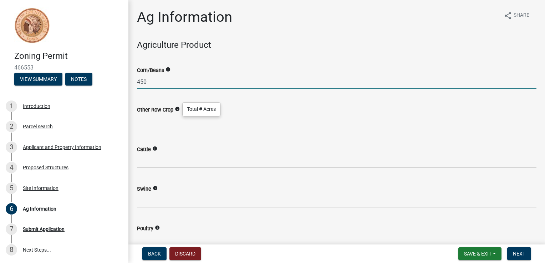
drag, startPoint x: 167, startPoint y: 83, endPoint x: 138, endPoint y: 88, distance: 29.6
click at [138, 88] on input "450" at bounding box center [337, 82] width 400 height 15
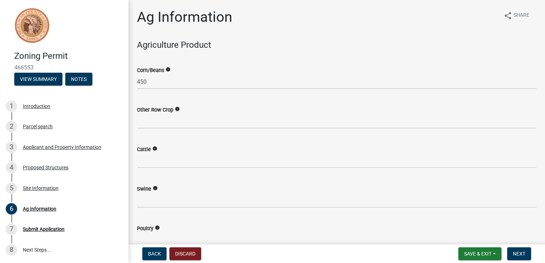
click at [169, 69] on icon "info" at bounding box center [168, 69] width 5 height 5
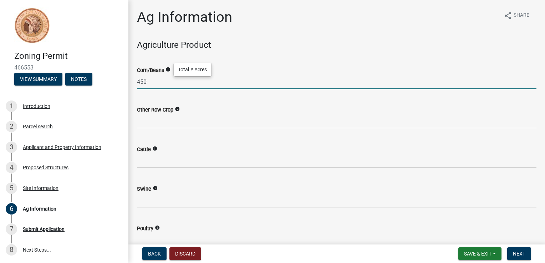
click at [162, 80] on input "450" at bounding box center [337, 82] width 400 height 15
type input "4"
type input "450"
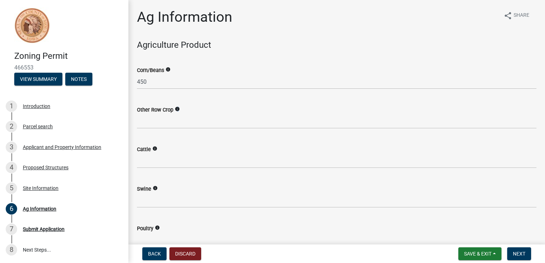
click at [176, 109] on icon "info" at bounding box center [177, 109] width 5 height 5
click at [177, 109] on icon "info" at bounding box center [177, 109] width 5 height 5
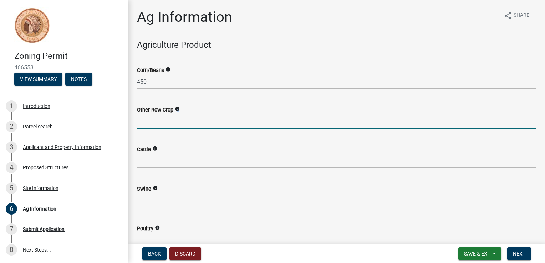
click at [178, 117] on input "text" at bounding box center [337, 121] width 400 height 15
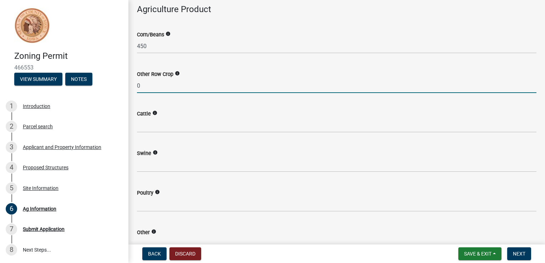
type input "0"
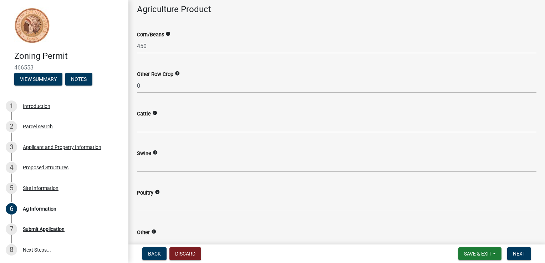
click at [154, 113] on icon "info" at bounding box center [154, 113] width 5 height 5
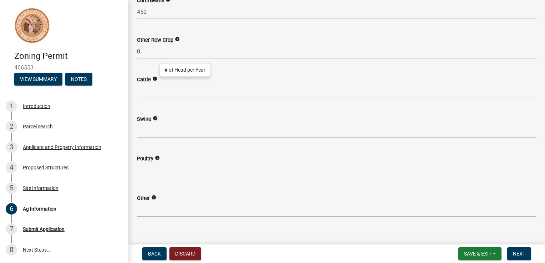
scroll to position [44, 0]
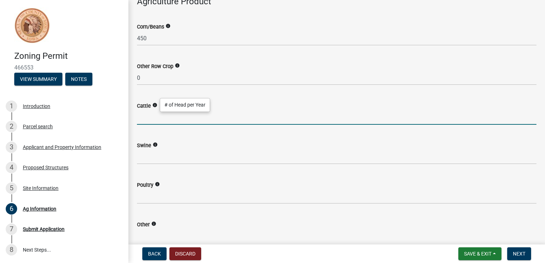
click at [152, 121] on input "text" at bounding box center [337, 117] width 400 height 15
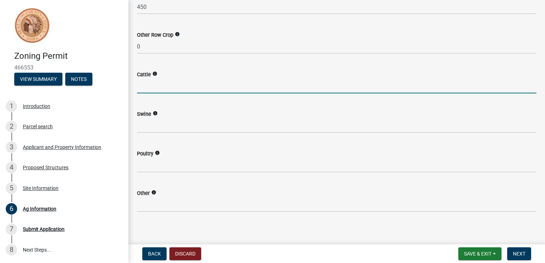
scroll to position [79, 0]
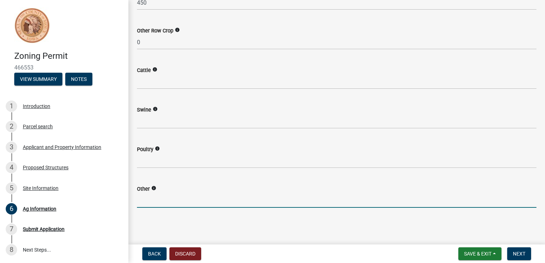
click at [168, 202] on input "text" at bounding box center [337, 200] width 400 height 15
click at [155, 188] on icon "info" at bounding box center [153, 188] width 5 height 5
click at [145, 204] on input "text" at bounding box center [337, 200] width 400 height 15
type input "350"
click at [517, 253] on span "Next" at bounding box center [519, 254] width 12 height 6
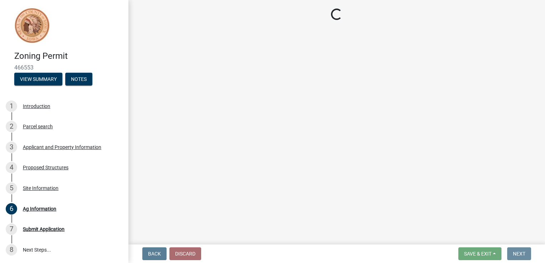
scroll to position [0, 0]
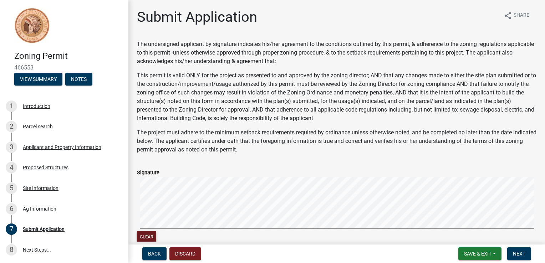
click at [151, 235] on button "Clear" at bounding box center [146, 237] width 19 height 12
click at [515, 254] on span "Next" at bounding box center [519, 254] width 12 height 6
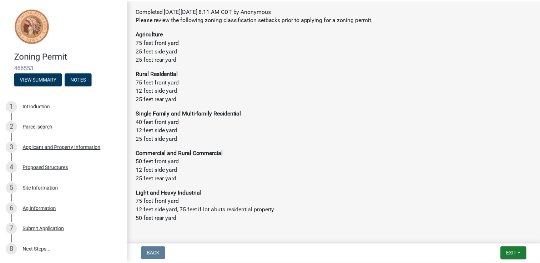
scroll to position [116, 0]
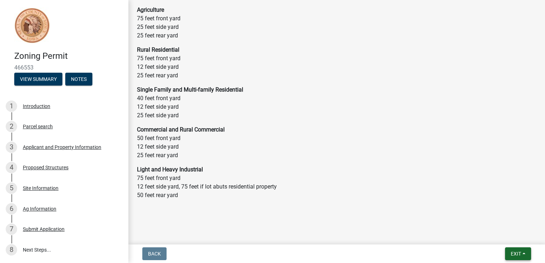
click at [511, 253] on span "Exit" at bounding box center [516, 254] width 10 height 6
click at [497, 236] on button "Save & Exit" at bounding box center [503, 235] width 57 height 17
